Goal: Find specific page/section: Find specific page/section

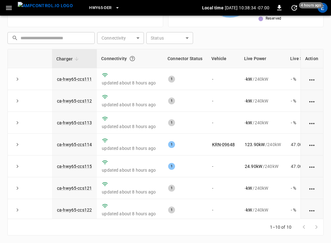
scroll to position [69, 0]
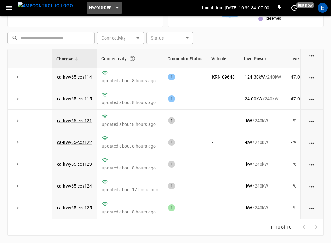
click at [101, 10] on button "HWY65-DER" at bounding box center [103, 8] width 35 height 12
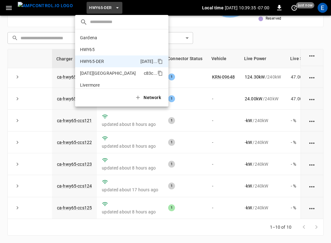
scroll to position [22, 0]
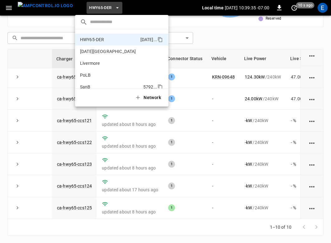
click at [99, 85] on p "SanB" at bounding box center [110, 87] width 61 height 6
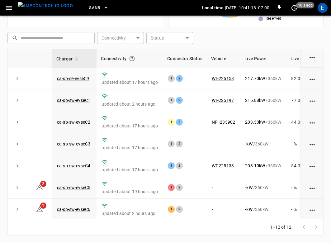
scroll to position [113, 0]
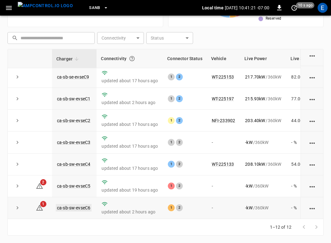
click at [81, 206] on link "ca-sb-sw-evseC6" at bounding box center [74, 207] width 36 height 7
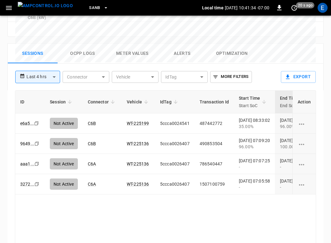
scroll to position [0, 50]
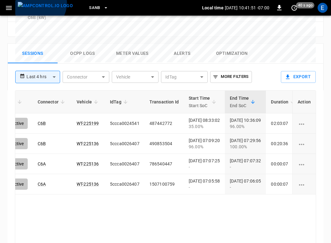
click at [38, 3] on img "menu" at bounding box center [45, 6] width 55 height 8
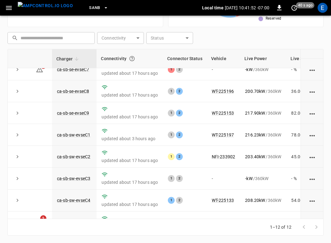
scroll to position [51, 0]
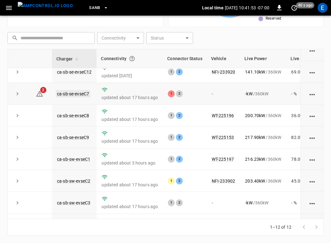
click at [83, 91] on link "ca-sb-se-evseC7" at bounding box center [73, 93] width 35 height 7
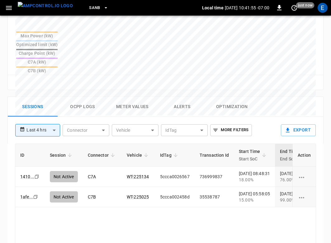
scroll to position [329, 0]
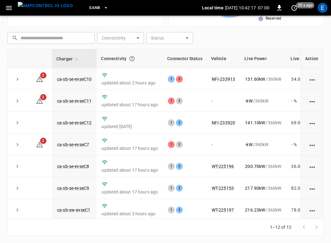
scroll to position [154, 0]
click at [81, 83] on td "ca-sb-se-evseC10" at bounding box center [74, 79] width 44 height 22
click at [81, 77] on link "ca-sb-se-evseC10" at bounding box center [74, 78] width 37 height 7
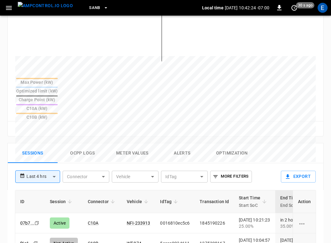
scroll to position [264, 0]
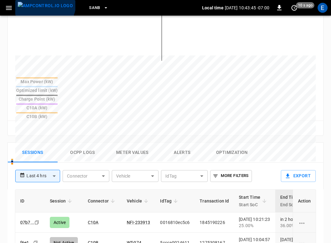
click at [44, 4] on img "menu" at bounding box center [45, 6] width 55 height 8
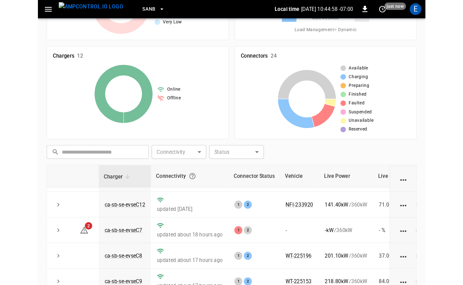
scroll to position [40, 0]
